Goal: Task Accomplishment & Management: Manage account settings

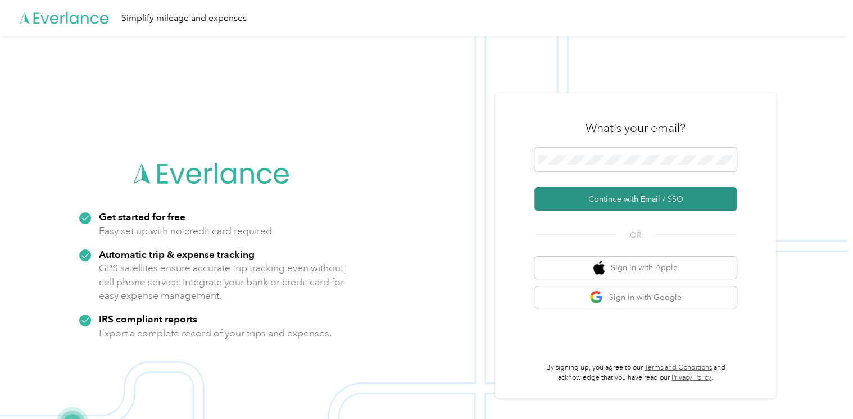
click at [604, 198] on button "Continue with Email / SSO" at bounding box center [636, 199] width 202 height 24
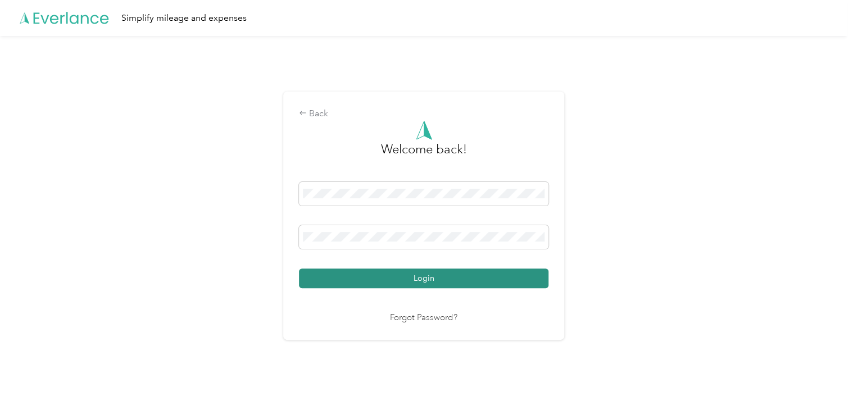
click at [402, 273] on button "Login" at bounding box center [424, 279] width 250 height 20
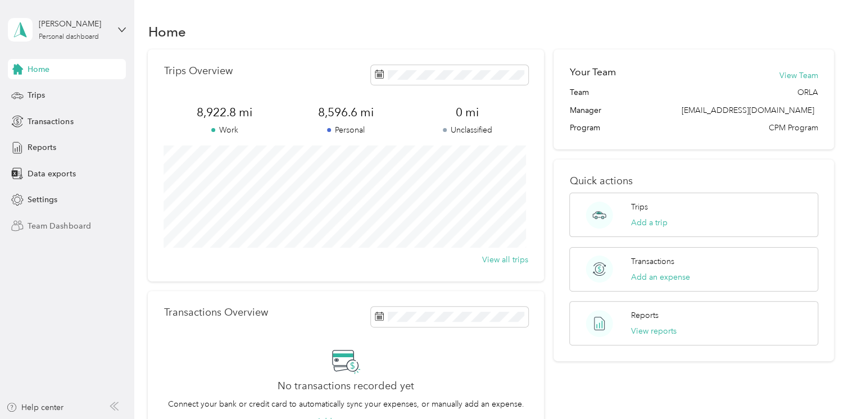
click at [52, 228] on span "Team Dashboard" at bounding box center [59, 226] width 63 height 12
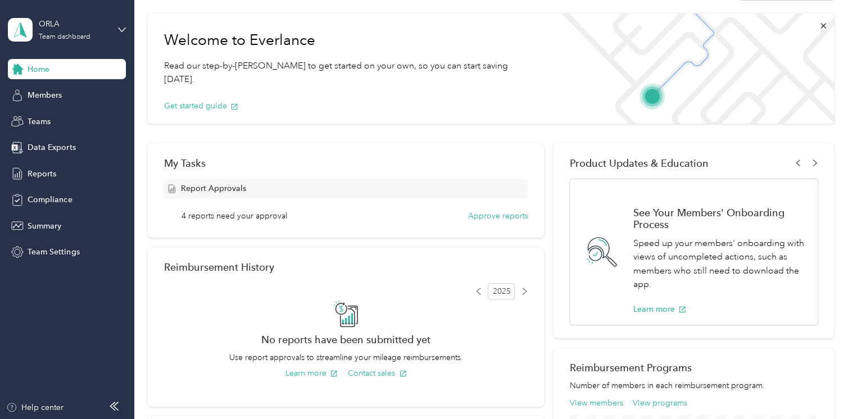
scroll to position [56, 0]
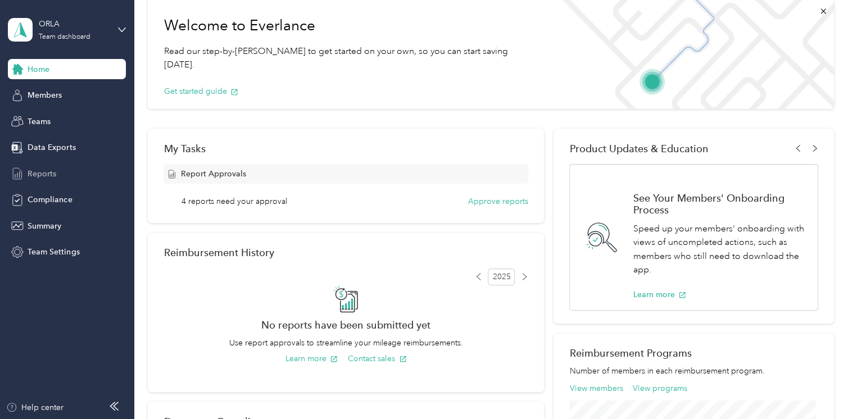
click at [48, 174] on span "Reports" at bounding box center [42, 174] width 29 height 12
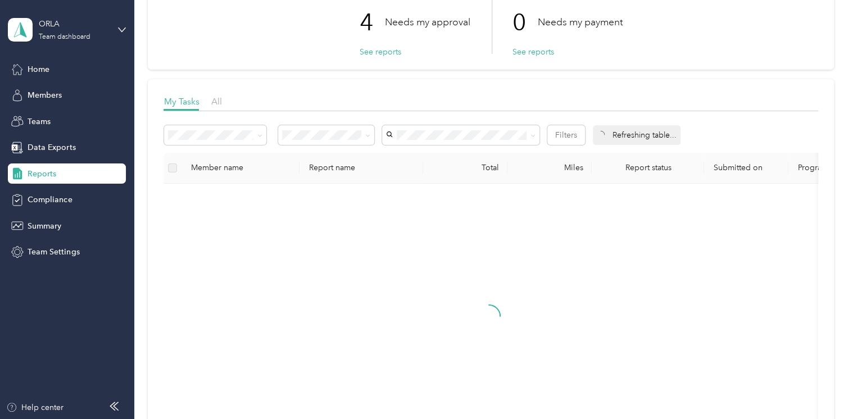
scroll to position [169, 0]
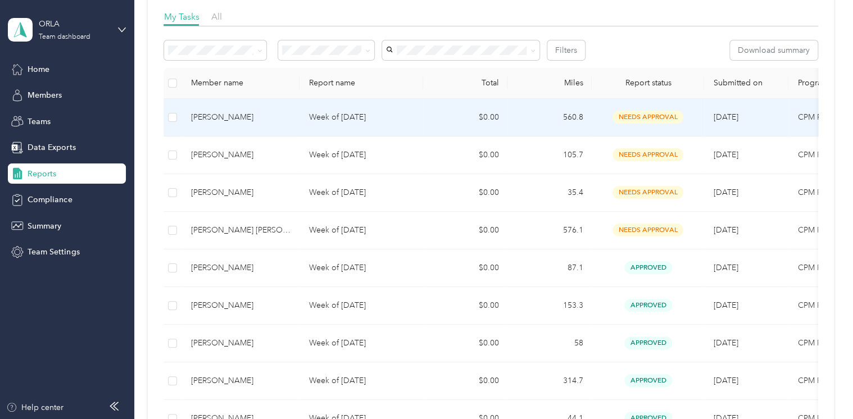
click at [640, 114] on span "needs approval" at bounding box center [648, 117] width 71 height 13
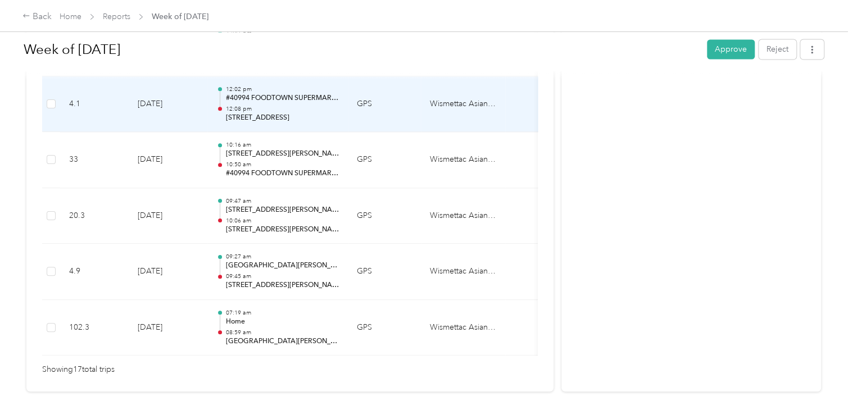
scroll to position [1012, 0]
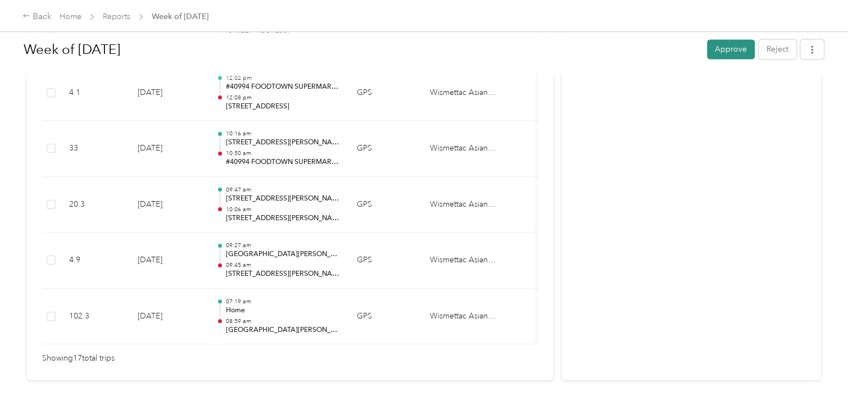
drag, startPoint x: 701, startPoint y: 51, endPoint x: 713, endPoint y: 56, distance: 12.3
click at [704, 53] on div "Week of August 25 2025 Approve Reject" at bounding box center [424, 51] width 800 height 33
click at [714, 56] on button "Approve" at bounding box center [731, 49] width 48 height 20
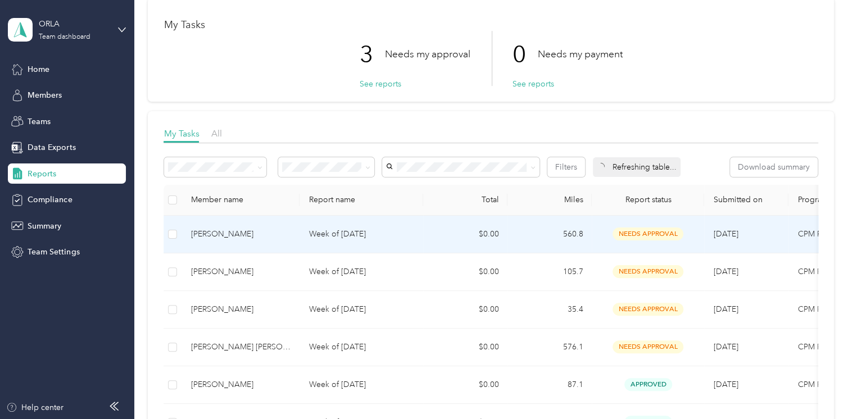
scroll to position [56, 0]
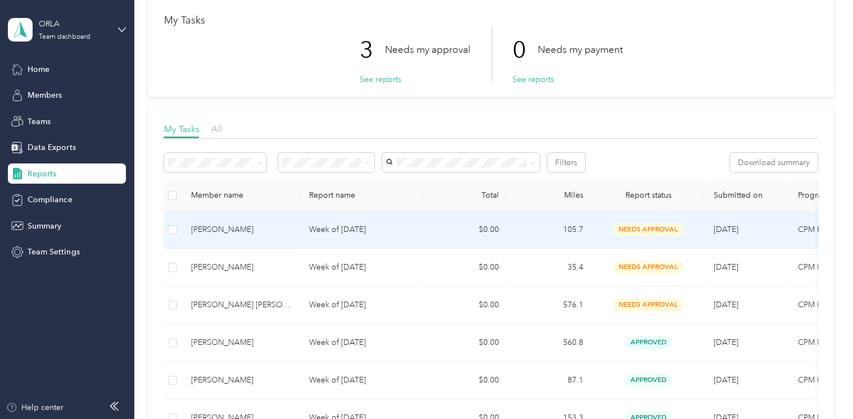
click at [630, 225] on span "needs approval" at bounding box center [648, 229] width 71 height 13
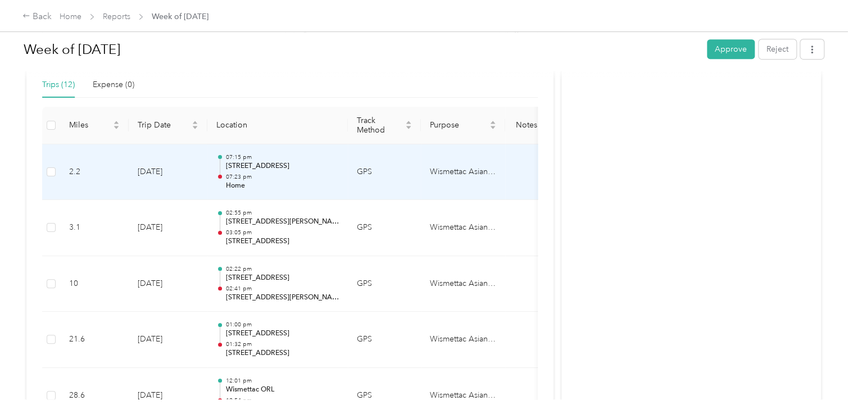
scroll to position [261, 0]
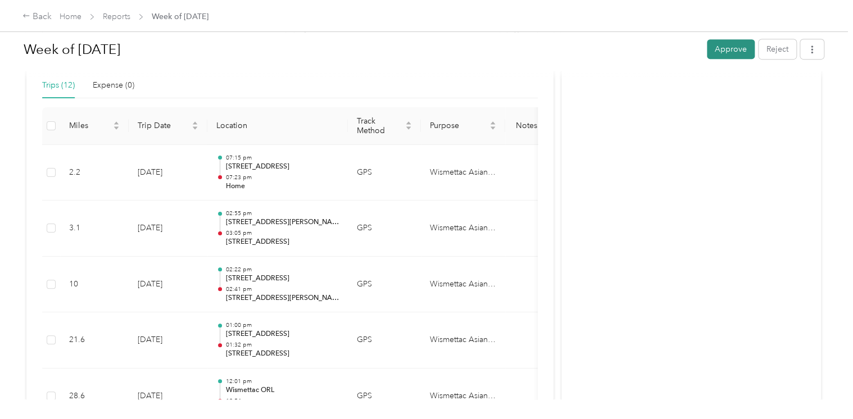
click at [740, 42] on div "Week of August 25 2025 Approve Reject" at bounding box center [424, 51] width 800 height 33
click at [737, 45] on button "Approve" at bounding box center [731, 49] width 48 height 20
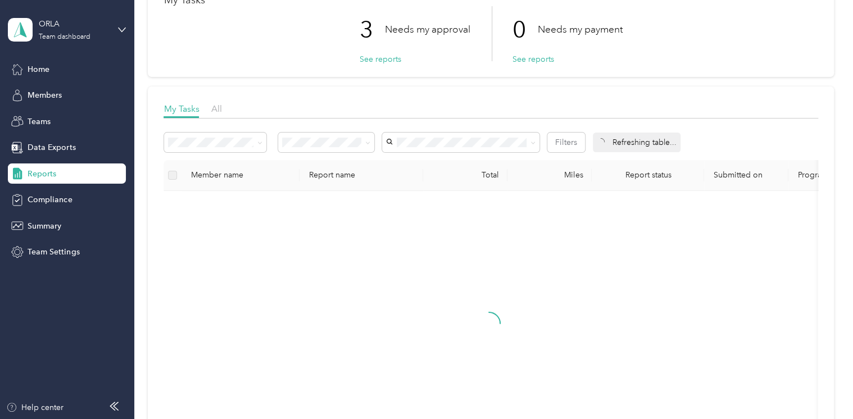
scroll to position [112, 0]
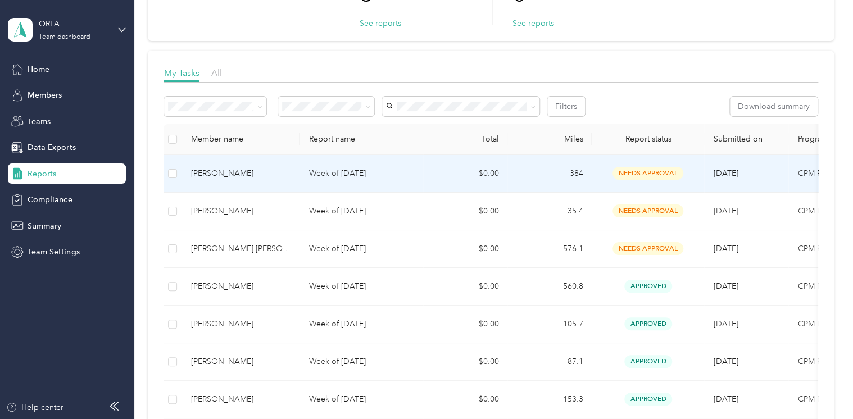
click at [668, 175] on span "needs approval" at bounding box center [648, 173] width 71 height 13
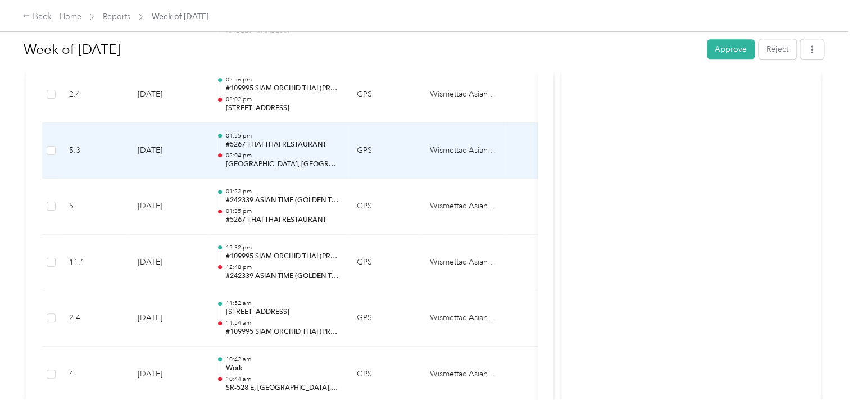
scroll to position [674, 0]
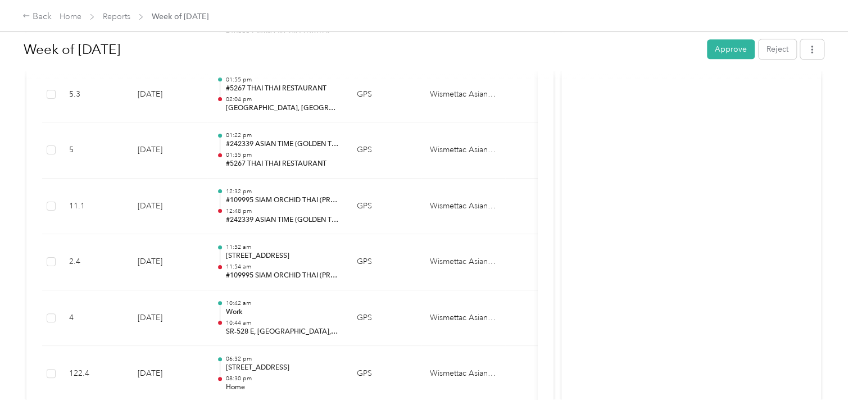
click at [603, 112] on div "Activity and Comments Needs approval From Chenyi Liu 09/02 at 09:17 am EDT Subm…" at bounding box center [692, 65] width 260 height 1307
click at [728, 48] on button "Approve" at bounding box center [731, 49] width 48 height 20
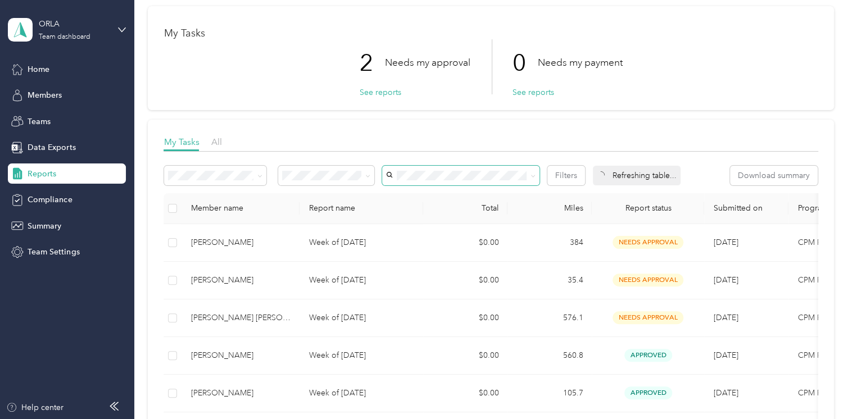
scroll to position [56, 0]
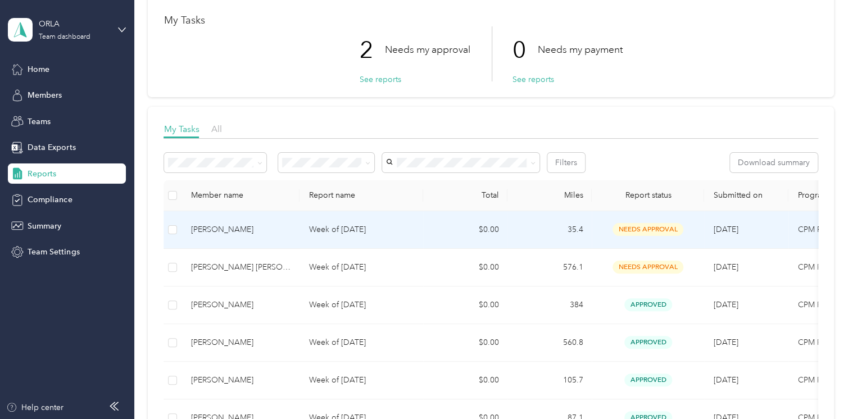
click at [637, 237] on td "needs approval" at bounding box center [648, 230] width 112 height 38
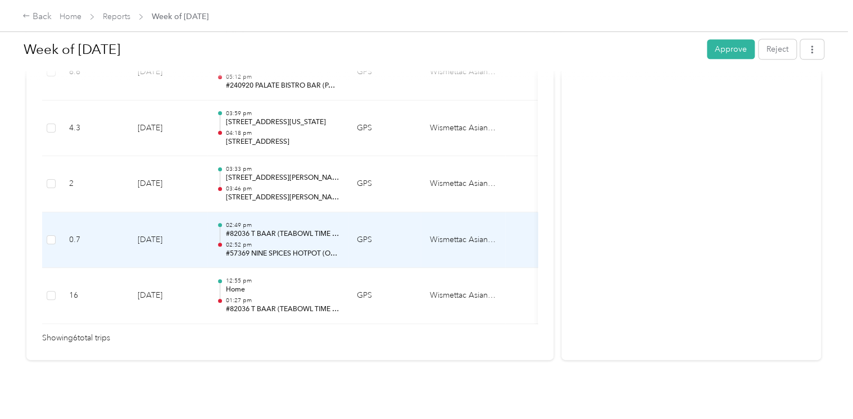
scroll to position [432, 0]
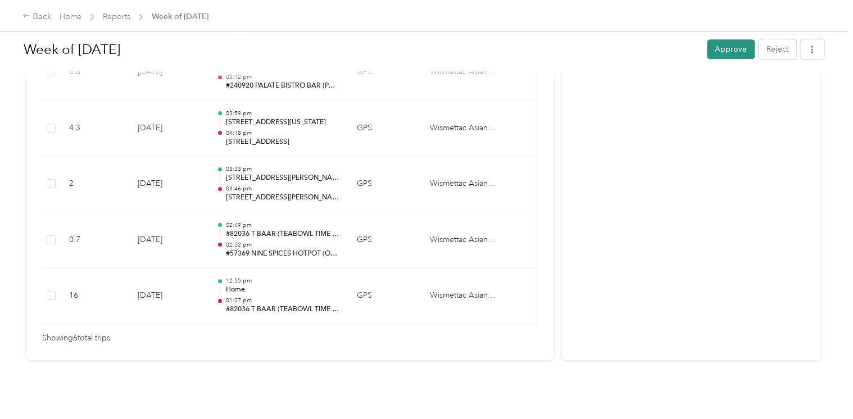
click at [740, 47] on button "Approve" at bounding box center [731, 49] width 48 height 20
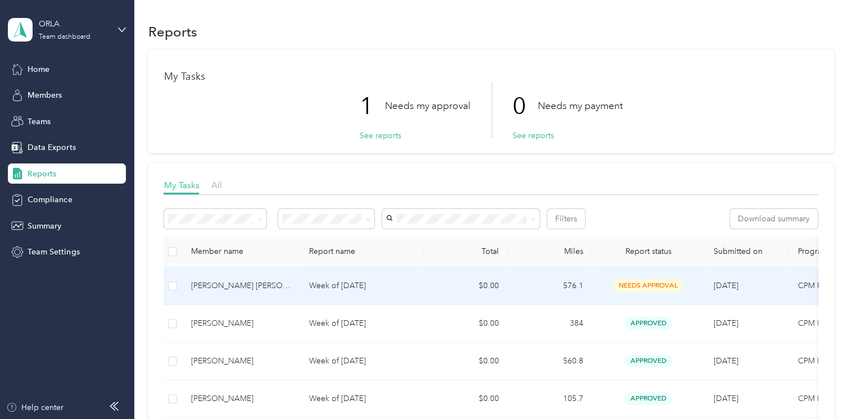
click at [634, 280] on span "needs approval" at bounding box center [648, 285] width 71 height 13
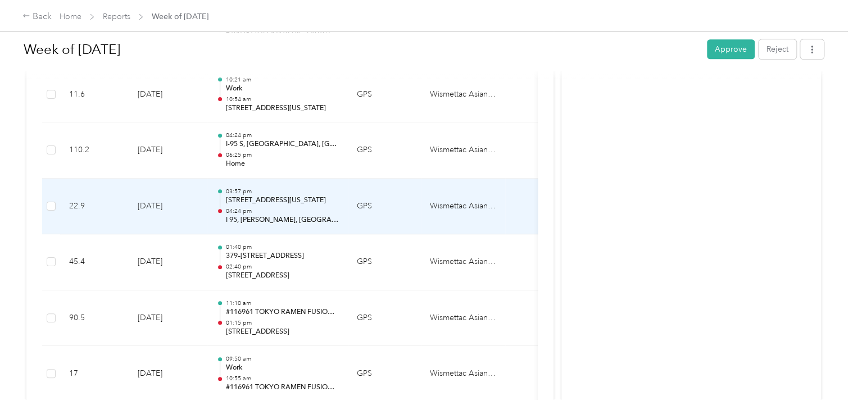
scroll to position [767, 0]
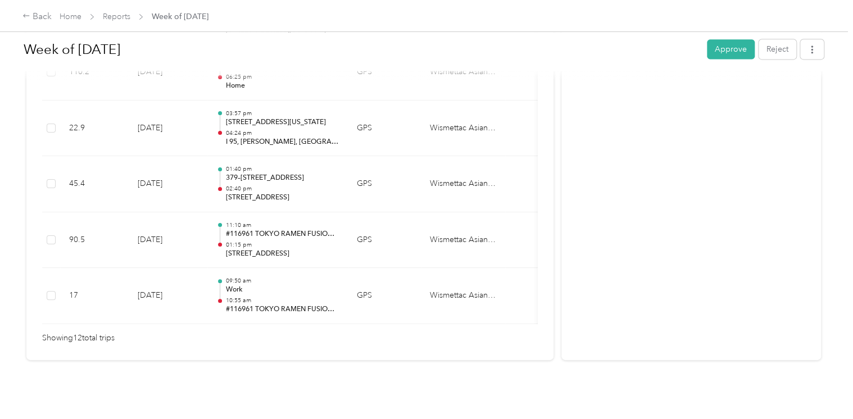
click at [730, 53] on button "Approve" at bounding box center [731, 49] width 48 height 20
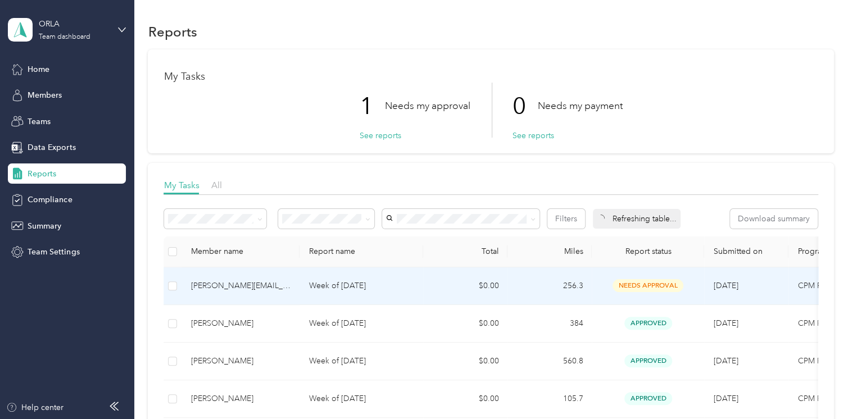
click at [674, 287] on span "needs approval" at bounding box center [648, 285] width 71 height 13
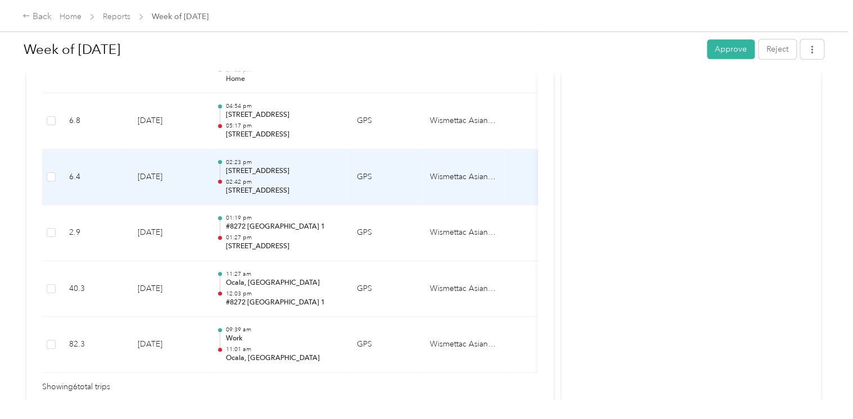
scroll to position [393, 0]
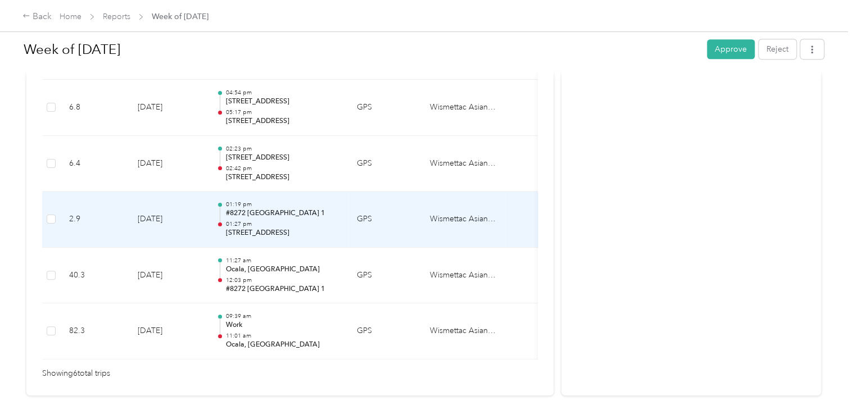
click at [313, 220] on p "01:27 pm" at bounding box center [282, 224] width 114 height 8
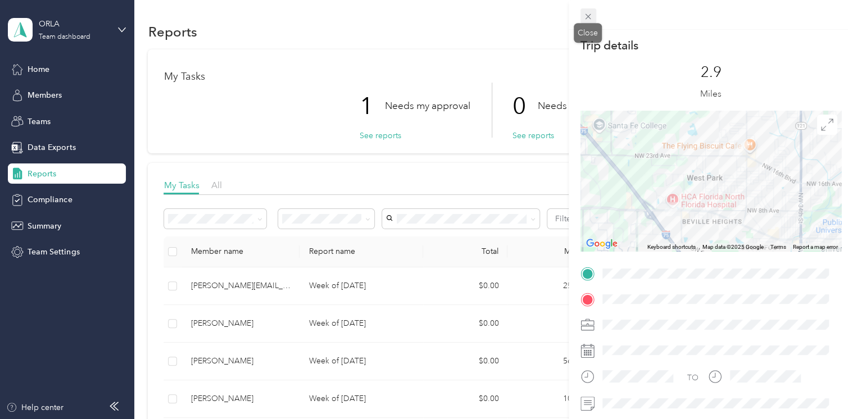
click at [590, 17] on icon at bounding box center [588, 17] width 10 height 10
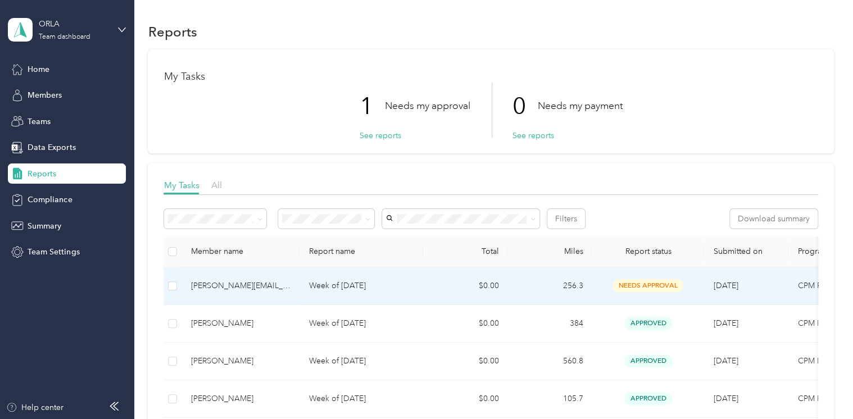
click at [578, 287] on td "256.3" at bounding box center [550, 287] width 84 height 38
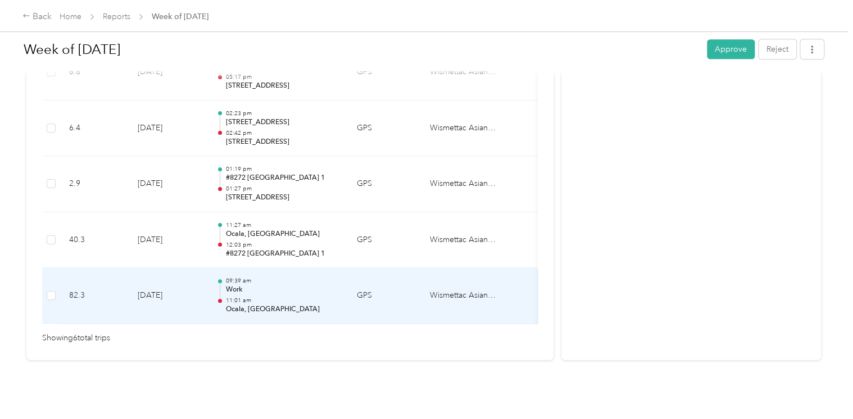
scroll to position [320, 0]
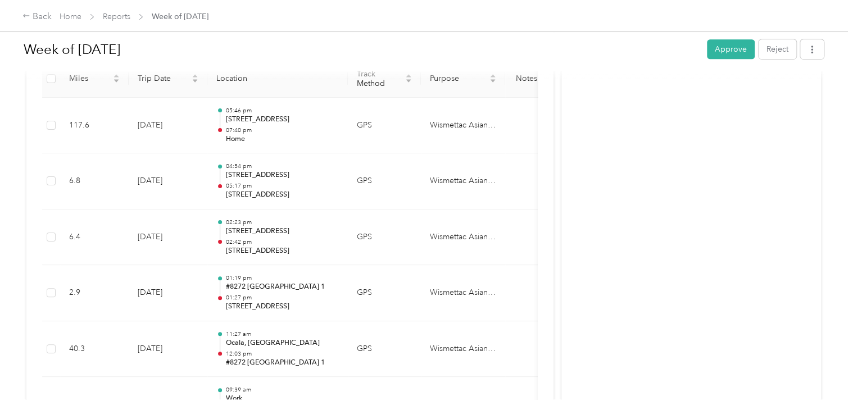
click at [736, 50] on button "Approve" at bounding box center [731, 49] width 48 height 20
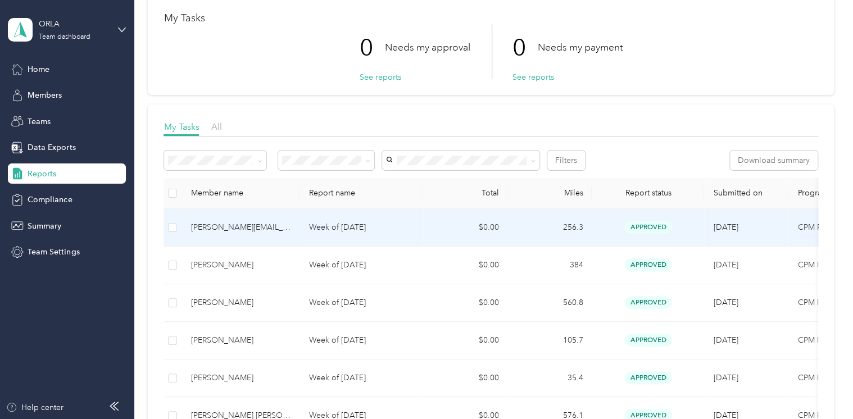
scroll to position [56, 0]
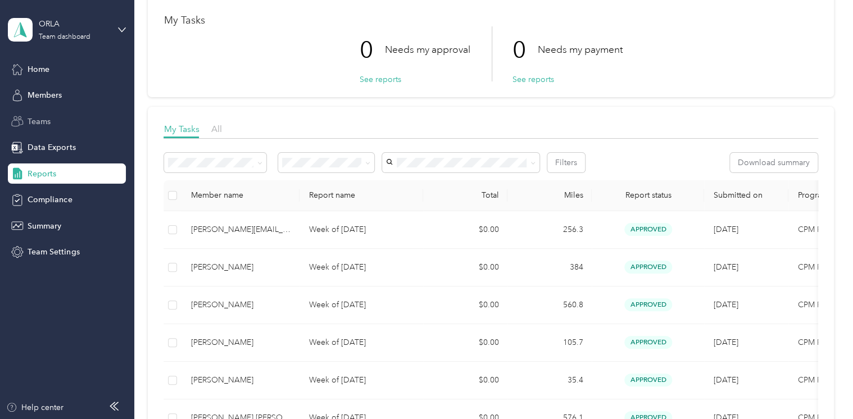
click at [40, 123] on span "Teams" at bounding box center [39, 122] width 23 height 12
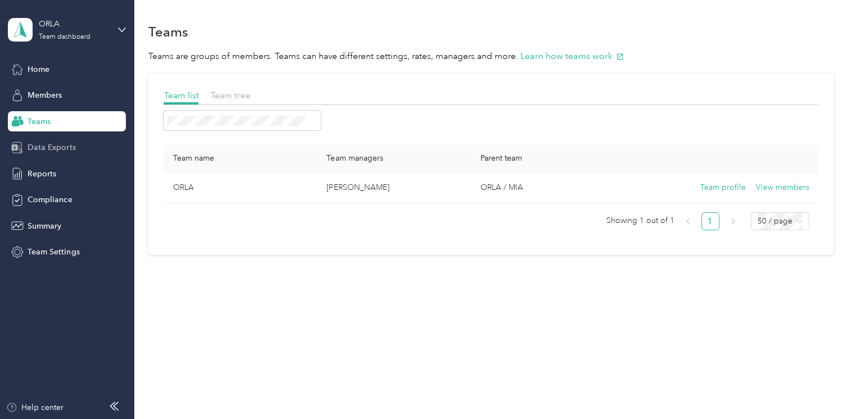
click at [61, 146] on span "Data Exports" at bounding box center [52, 148] width 48 height 12
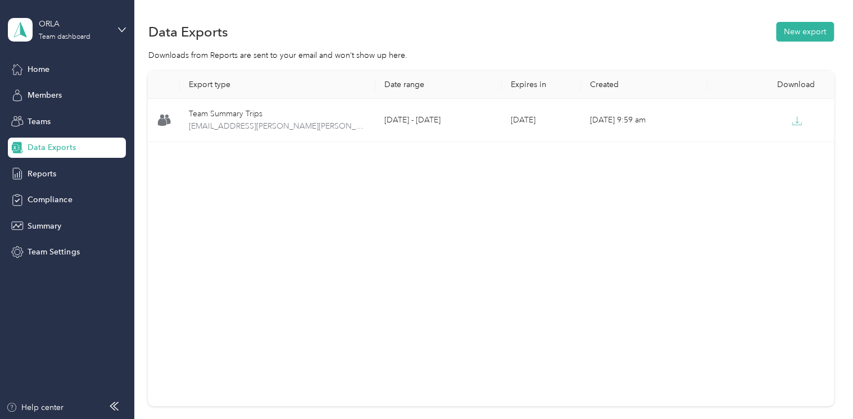
click at [831, 27] on div "Data Exports New export Downloads from Reports are sent to your email and won’t…" at bounding box center [490, 253] width 713 height 506
click at [787, 29] on button "New export" at bounding box center [805, 32] width 58 height 20
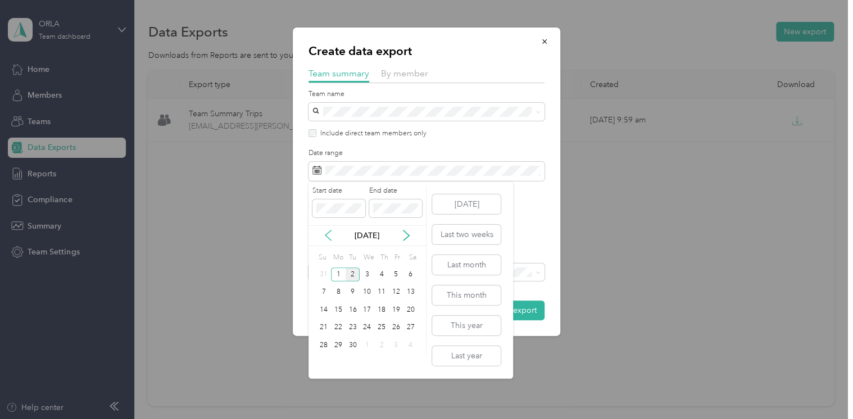
click at [330, 236] on icon at bounding box center [328, 235] width 11 height 11
click at [323, 346] on div "24" at bounding box center [323, 345] width 15 height 14
click at [320, 359] on div "31" at bounding box center [323, 363] width 15 height 14
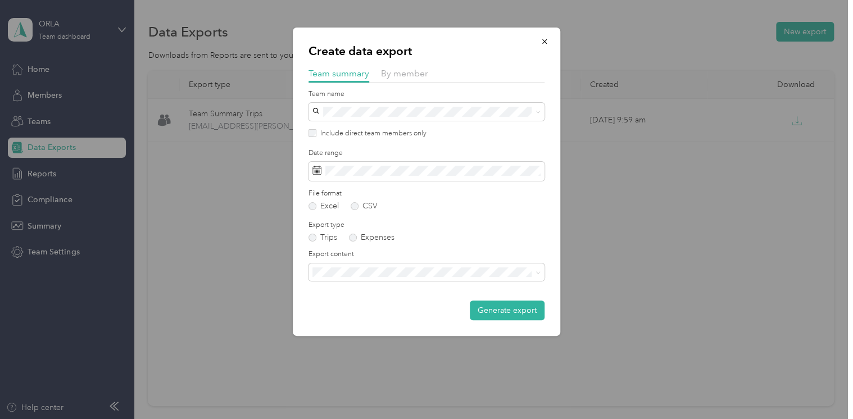
click at [514, 310] on button "Generate export" at bounding box center [507, 311] width 75 height 20
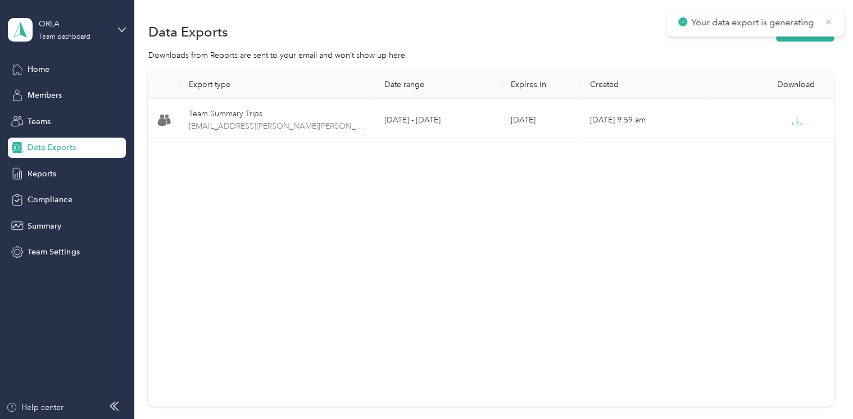
click at [829, 17] on icon at bounding box center [828, 22] width 9 height 10
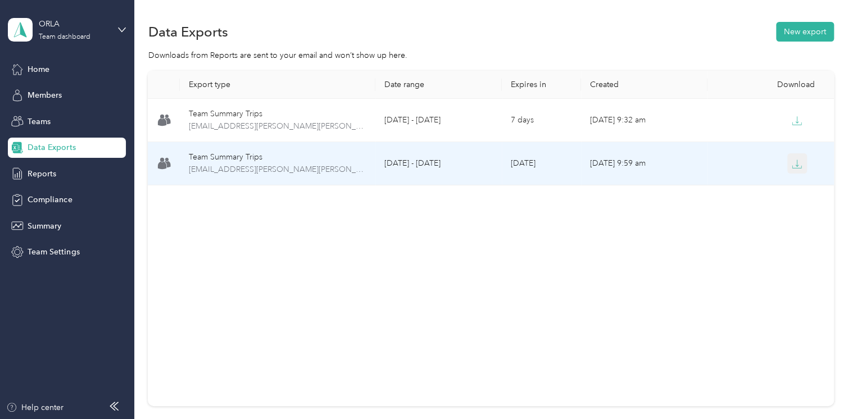
click at [792, 161] on icon "button" at bounding box center [797, 164] width 10 height 10
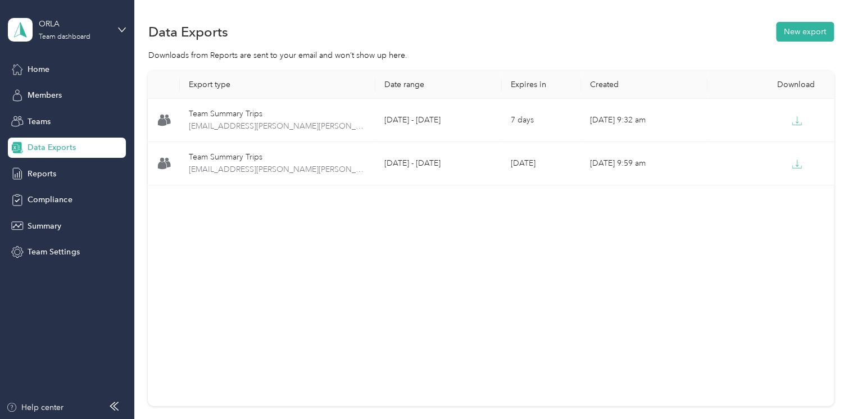
click at [283, 238] on div "Export type Date range Expires in Created Download Team Summary Trips team-summ…" at bounding box center [491, 239] width 686 height 336
click at [481, 210] on div "Export type Date range Expires in Created Download Team Summary Trips team-summ…" at bounding box center [491, 239] width 686 height 336
click at [787, 33] on button "New export" at bounding box center [805, 32] width 58 height 20
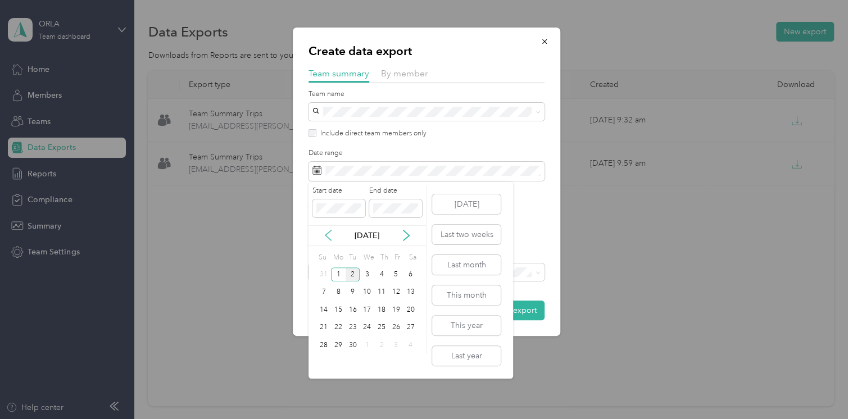
click at [325, 232] on icon at bounding box center [328, 235] width 11 height 11
click at [325, 342] on div "24" at bounding box center [323, 345] width 15 height 14
click at [321, 361] on div "31" at bounding box center [323, 363] width 15 height 14
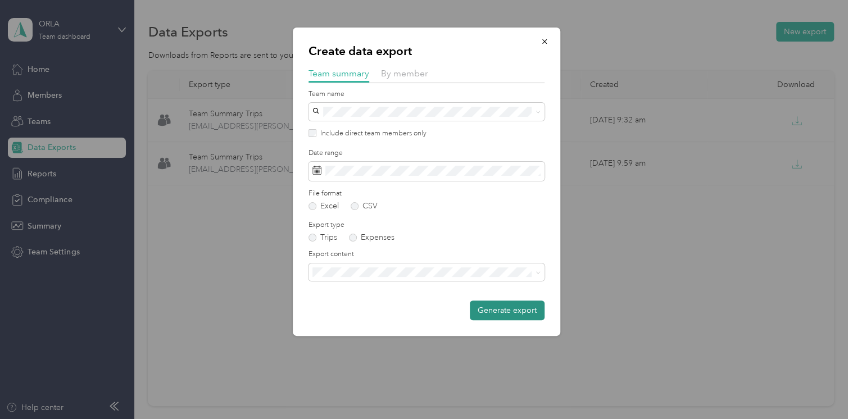
click at [490, 308] on button "Generate export" at bounding box center [507, 311] width 75 height 20
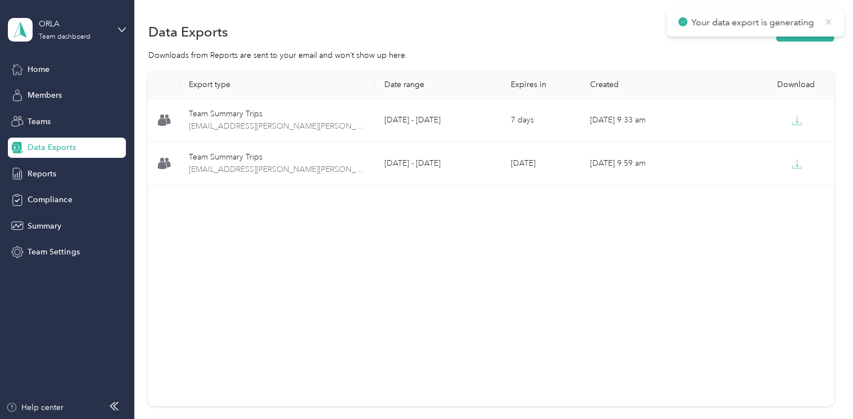
click at [830, 21] on icon at bounding box center [828, 22] width 9 height 10
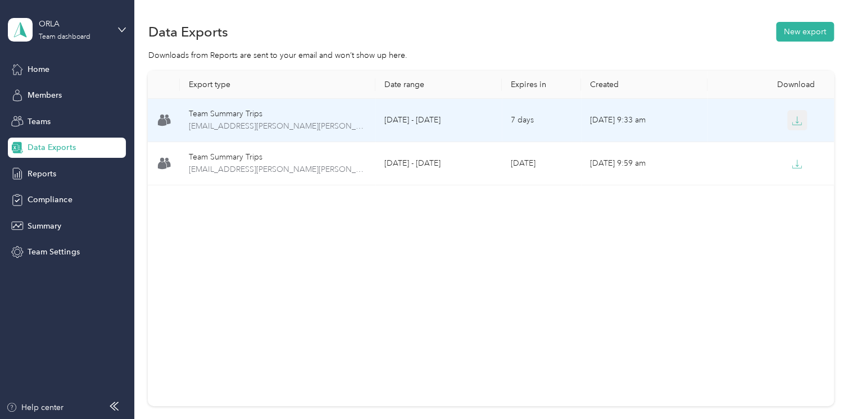
click at [796, 120] on icon "button" at bounding box center [797, 121] width 10 height 10
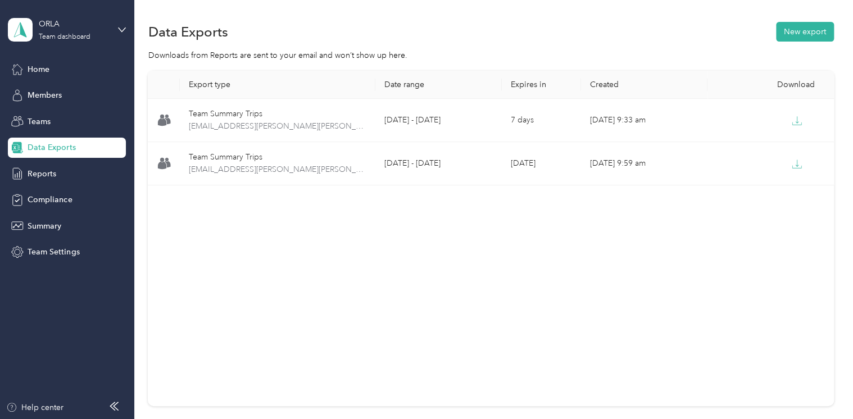
click at [262, 235] on div "Export type Date range Expires in Created Download Team Summary Trips [EMAIL_AD…" at bounding box center [491, 239] width 686 height 336
